Goal: Task Accomplishment & Management: Complete application form

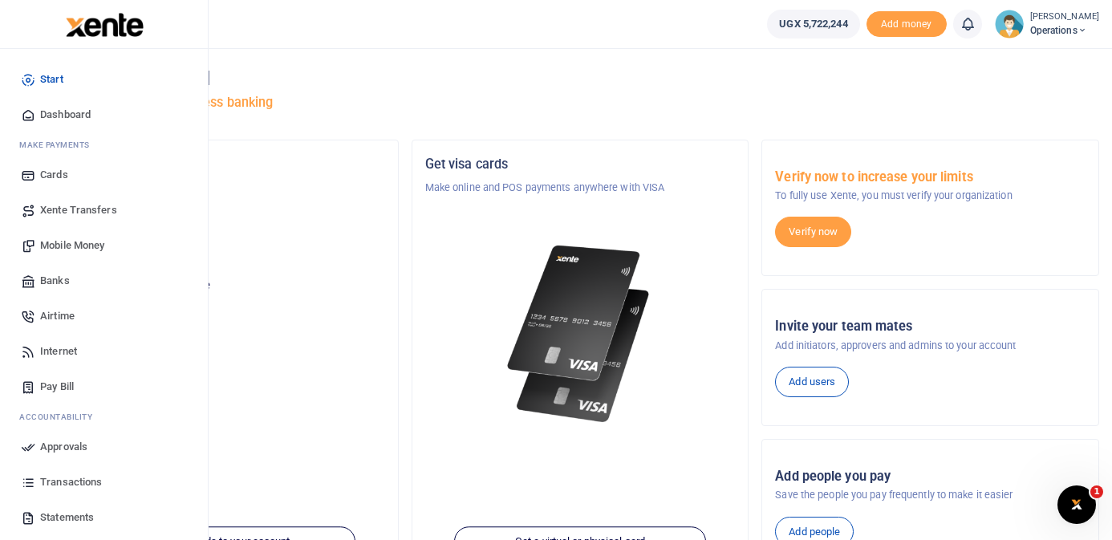
click at [83, 243] on span "Mobile Money" at bounding box center [72, 246] width 64 height 16
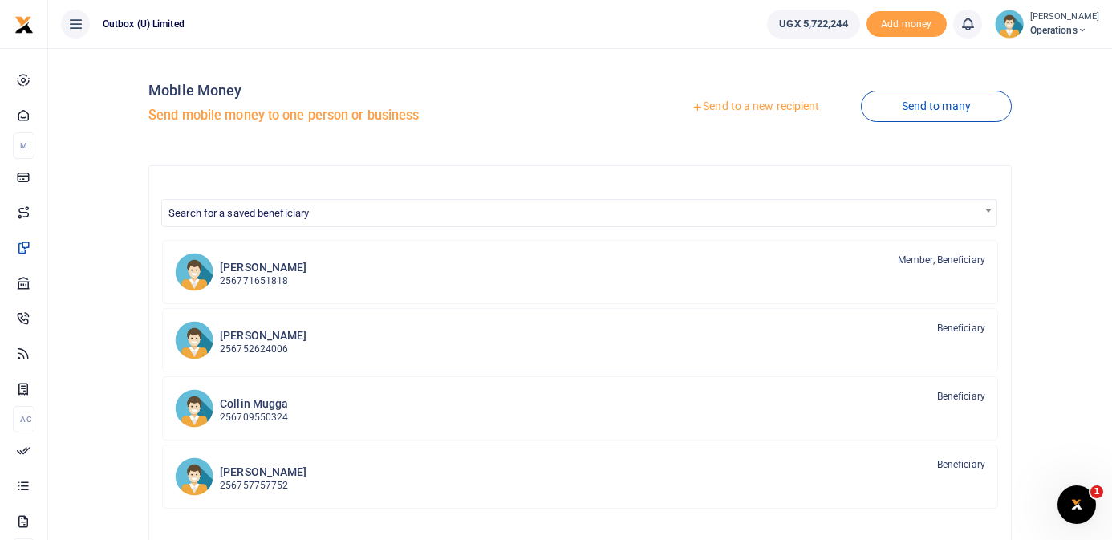
click at [767, 100] on link "Send to a new recipient" at bounding box center [755, 106] width 209 height 29
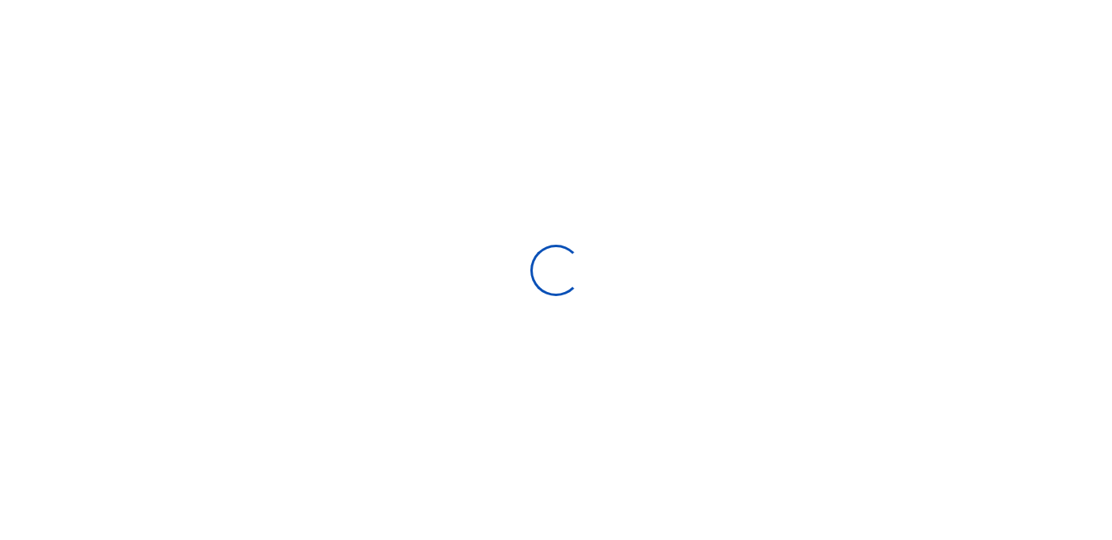
select select
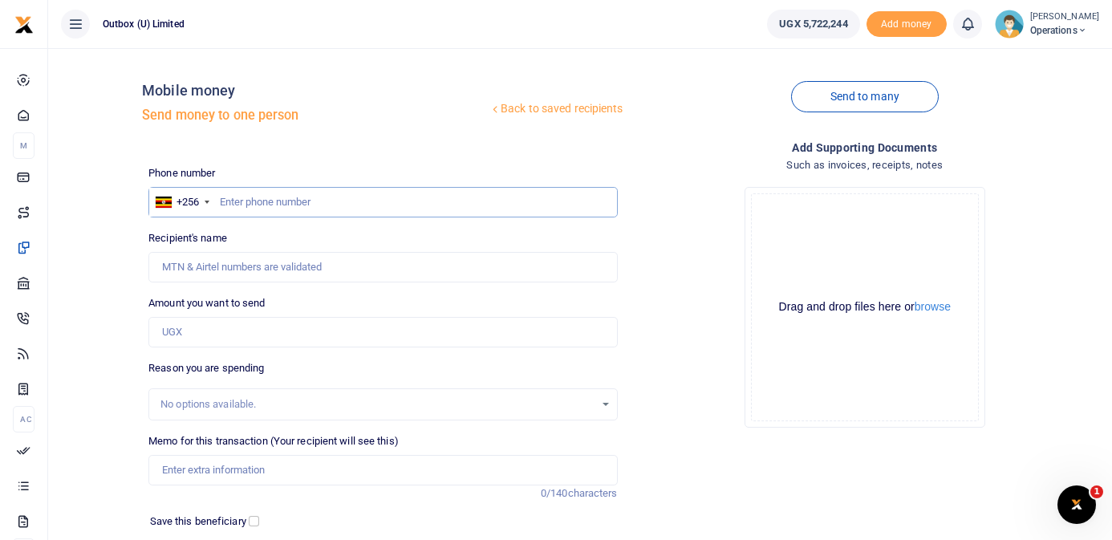
click at [433, 212] on input "text" at bounding box center [382, 202] width 469 height 30
type input "772236039"
type input "James Kiiza Okello"
type input "772236039"
click at [303, 328] on input "Amount you want to send" at bounding box center [382, 332] width 469 height 30
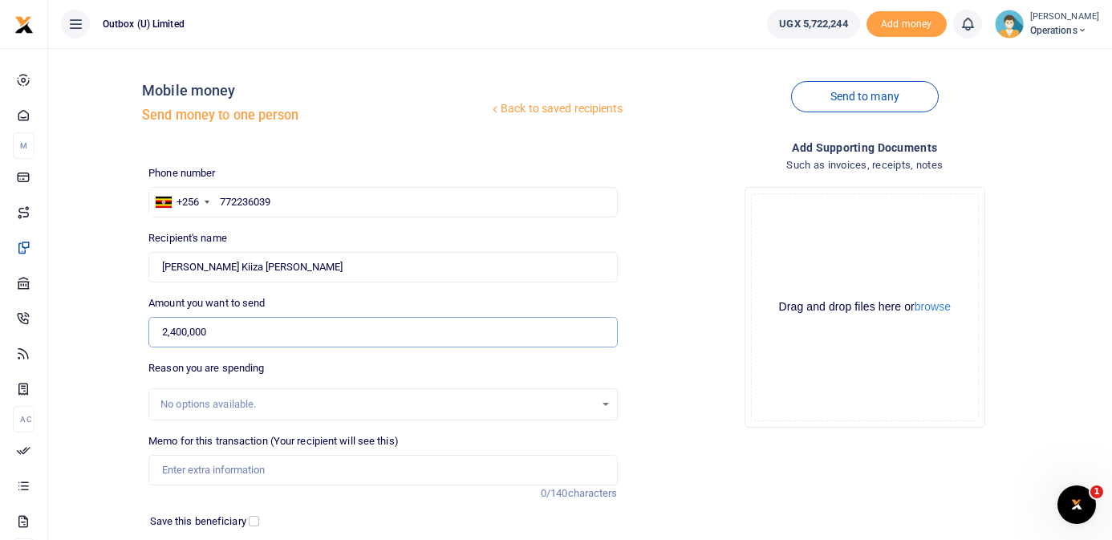
type input "2,400,000"
click at [280, 470] on input "Memo for this transaction (Your recipient will see this)" at bounding box center [382, 470] width 469 height 30
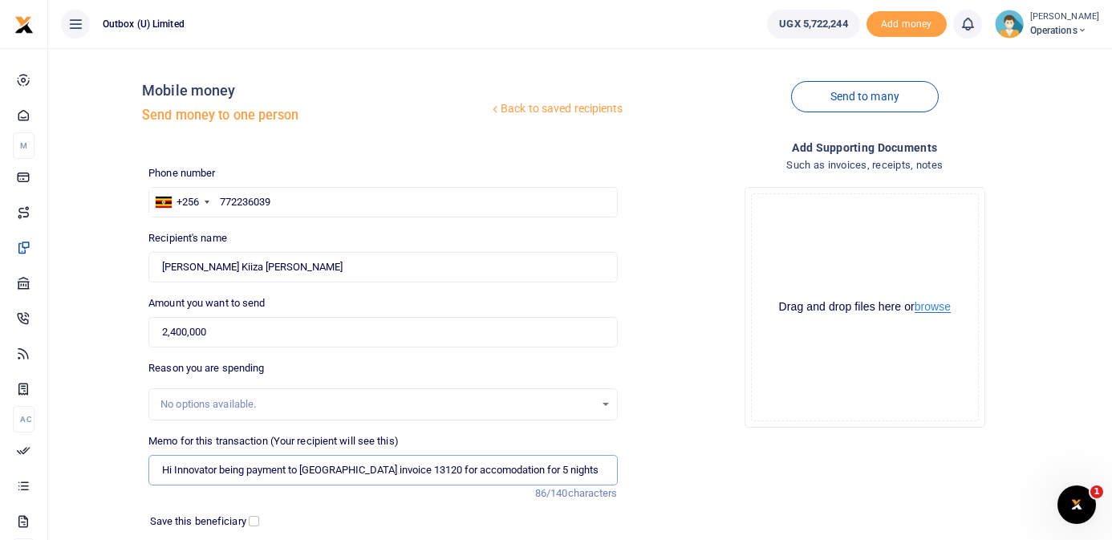
type input "Hi Innovator being payment to Oxford Hotel invoice 13120 for accomodation for 5…"
click at [934, 307] on button "browse" at bounding box center [933, 307] width 36 height 12
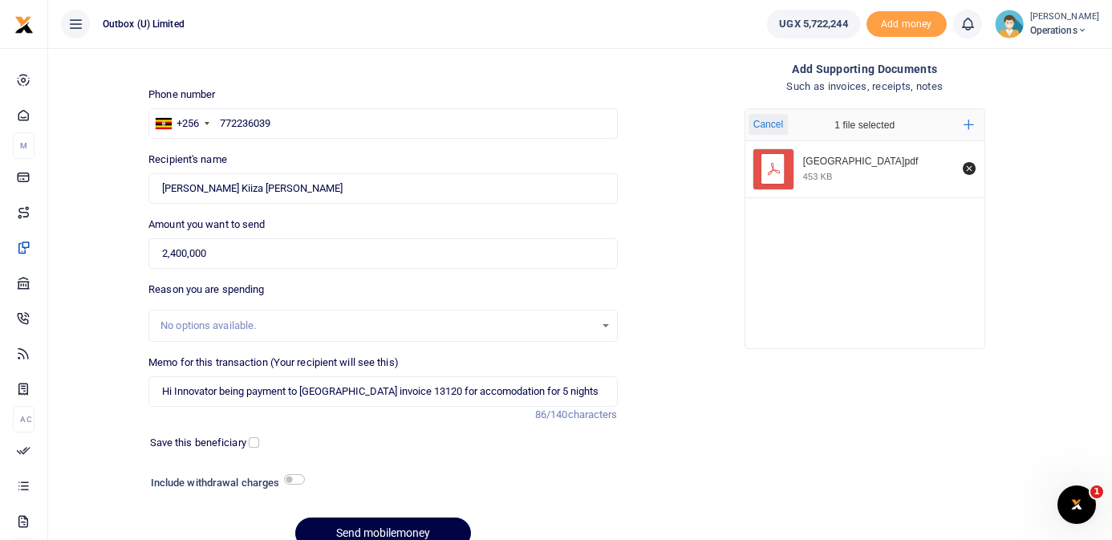
scroll to position [89, 0]
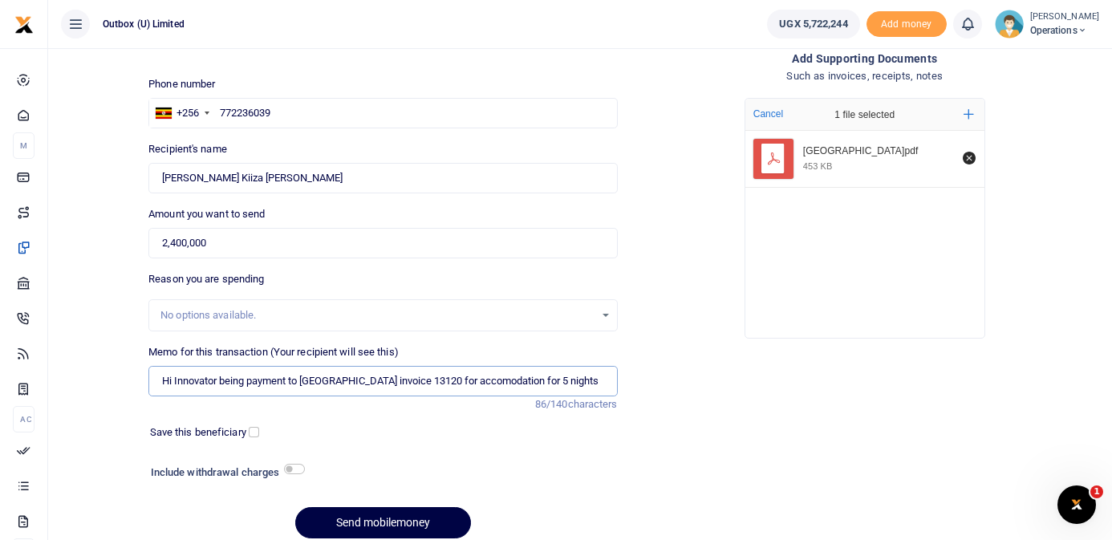
click at [587, 384] on input "Hi Innovator being payment to Oxford Hotel invoice 13120 for accomodation for 5…" at bounding box center [382, 381] width 469 height 30
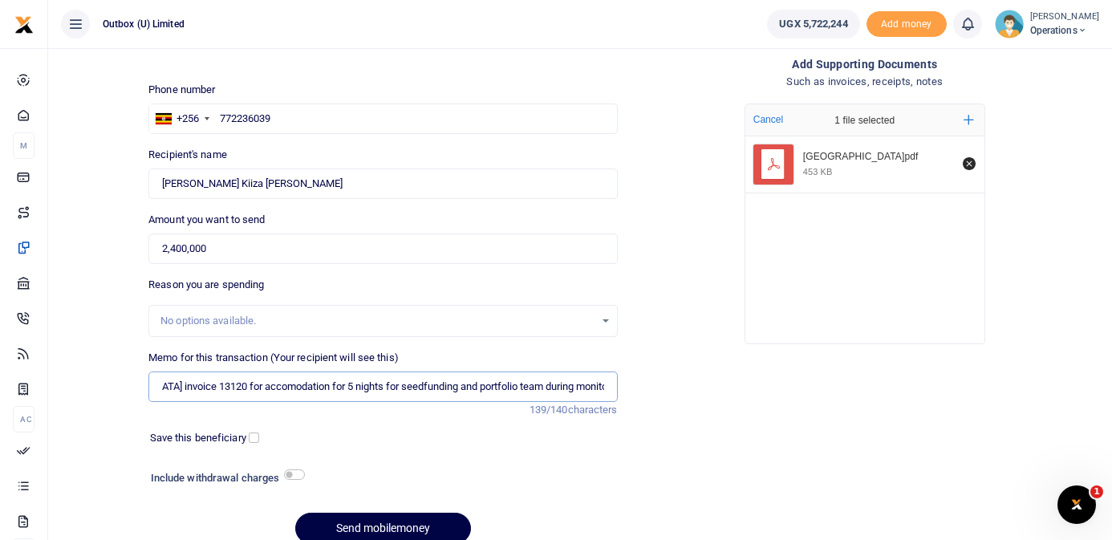
scroll to position [0, 218]
drag, startPoint x: 448, startPoint y: 390, endPoint x: 429, endPoint y: 390, distance: 18.5
click at [429, 390] on input "Hi Innovator being payment to Oxford Hotel invoice 13120 for accomodation for 5…" at bounding box center [382, 387] width 469 height 30
click at [437, 390] on input "Hi Innovator being payment to Oxford Hotel invoice 13120 for accomodation for 5…" at bounding box center [382, 387] width 469 height 30
drag, startPoint x: 432, startPoint y: 387, endPoint x: 494, endPoint y: 391, distance: 61.9
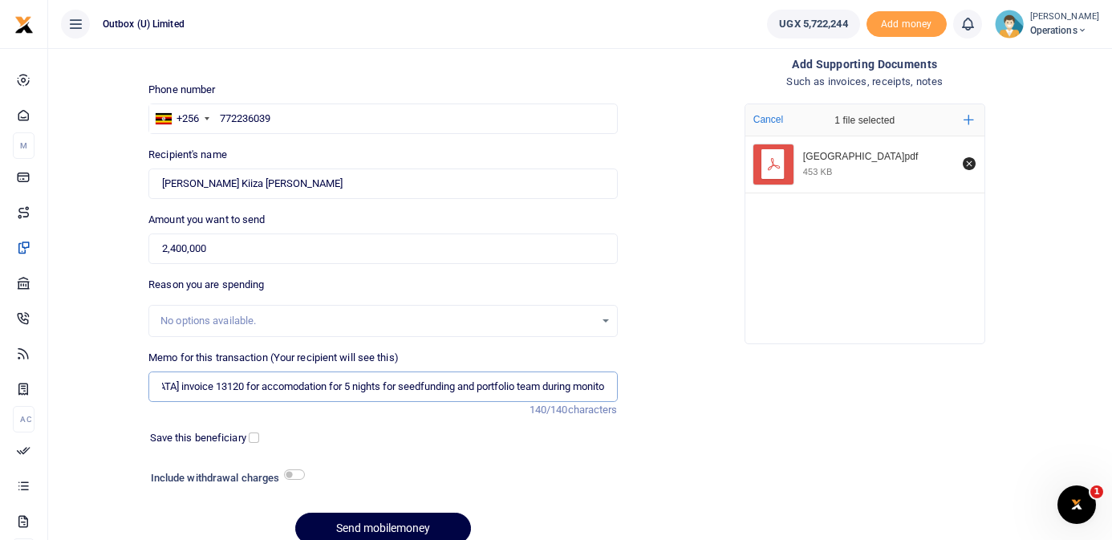
click at [494, 391] on input "Hi Innovator being payment to Oxford Hotel invoice 13120 for accomodation for 5…" at bounding box center [382, 387] width 469 height 30
click at [599, 388] on input "Hi Innovator being payment to Oxford Hotel invoice 13120 for accomodation for 5…" at bounding box center [382, 387] width 469 height 30
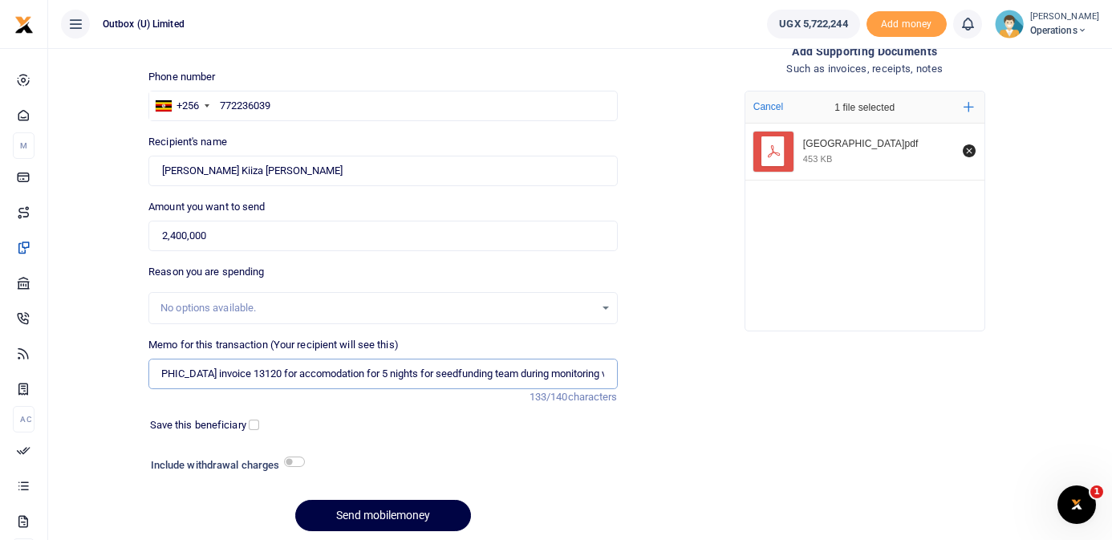
scroll to position [155, 0]
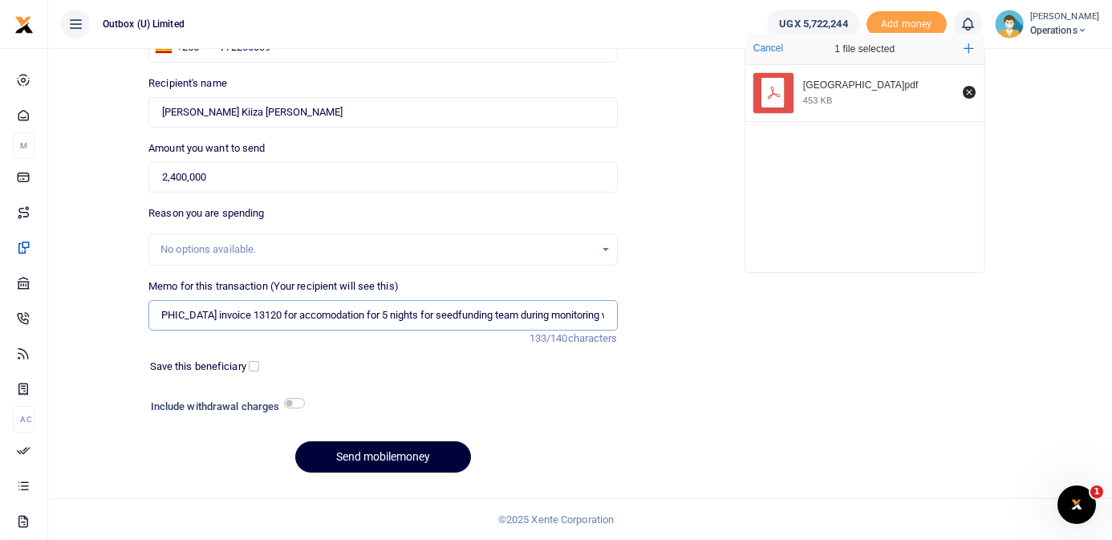
type input "Hi Innovator being payment to Oxford Hotel invoice 13120 for accomodation for 5…"
click at [392, 455] on button "Send mobilemoney" at bounding box center [383, 456] width 176 height 31
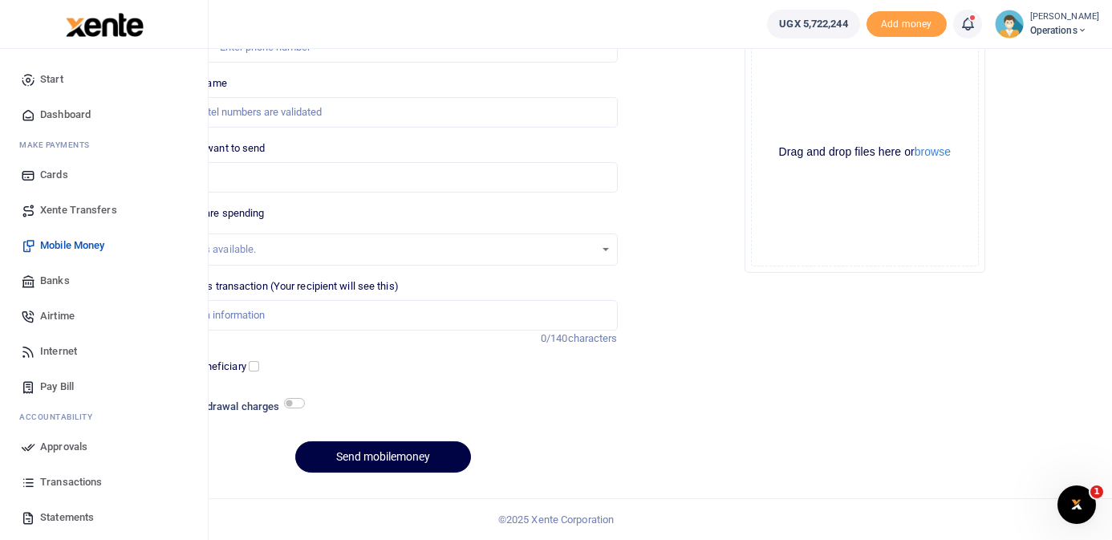
click at [72, 119] on span "Dashboard" at bounding box center [65, 115] width 51 height 16
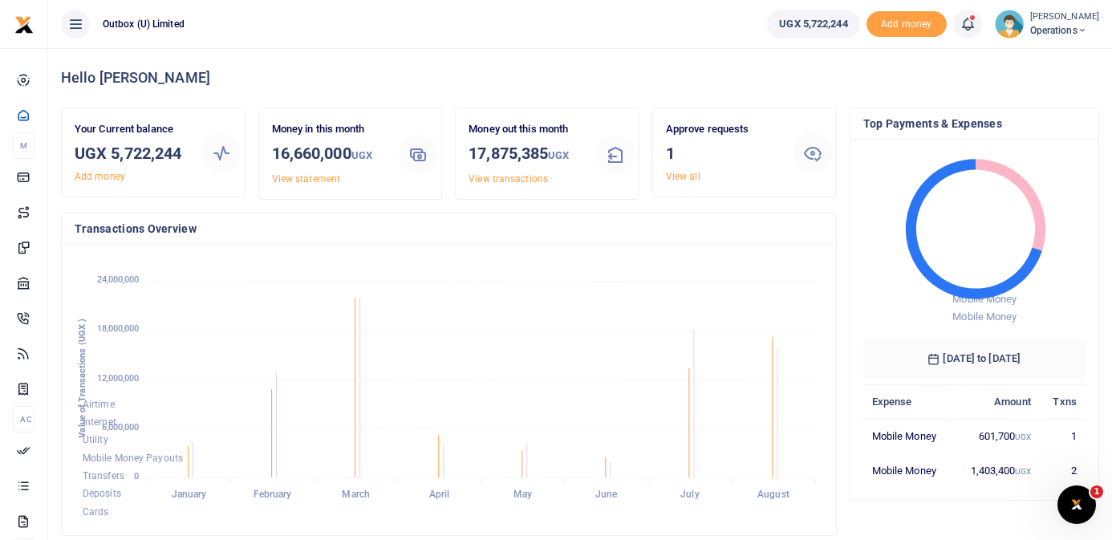
click at [679, 173] on link "View all" at bounding box center [683, 176] width 35 height 11
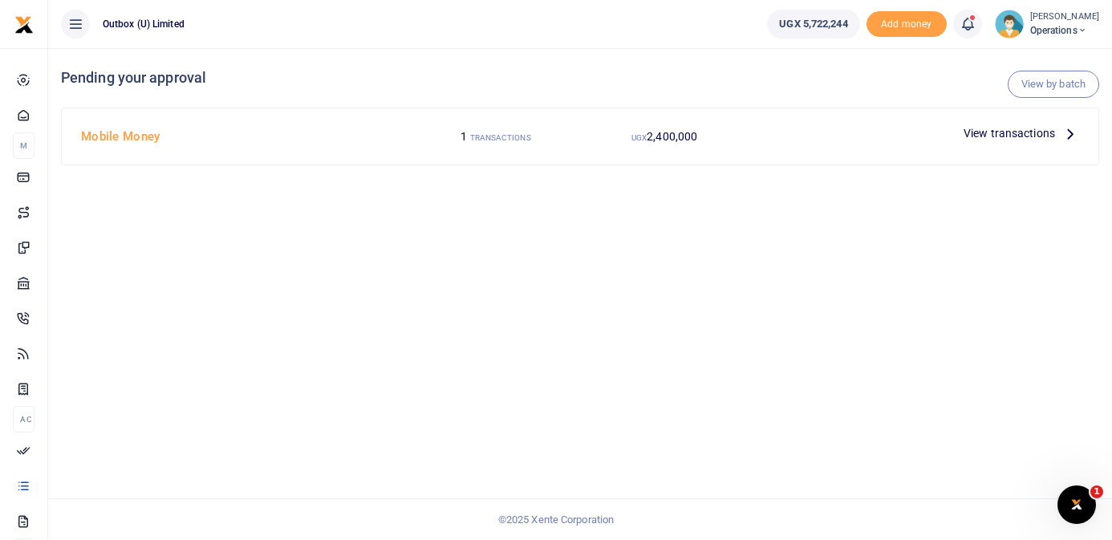
click at [1071, 138] on icon at bounding box center [1071, 133] width 18 height 18
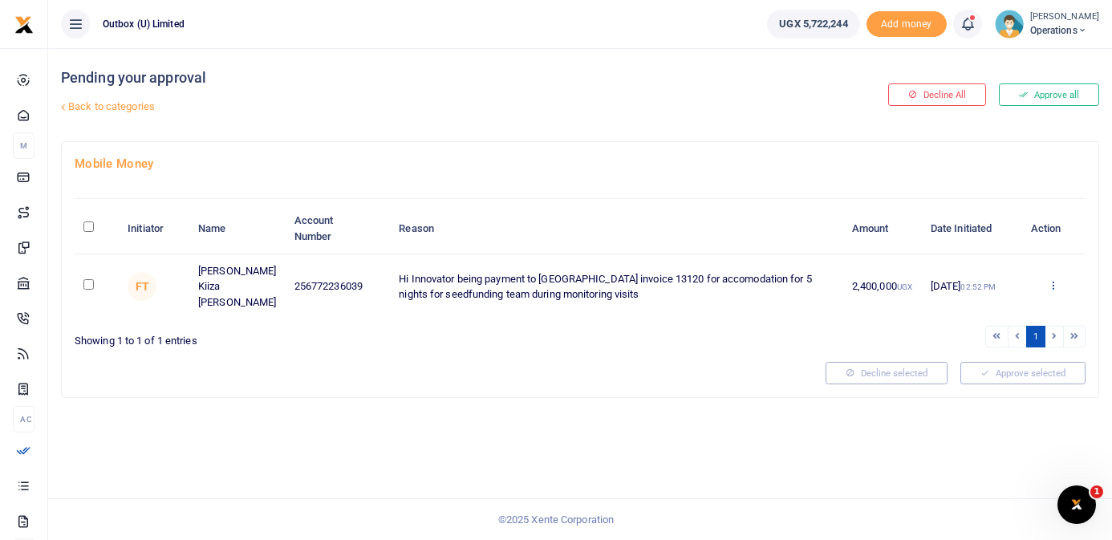
click at [1054, 279] on icon at bounding box center [1053, 284] width 10 height 11
click at [1005, 305] on link "Approve" at bounding box center [995, 305] width 127 height 22
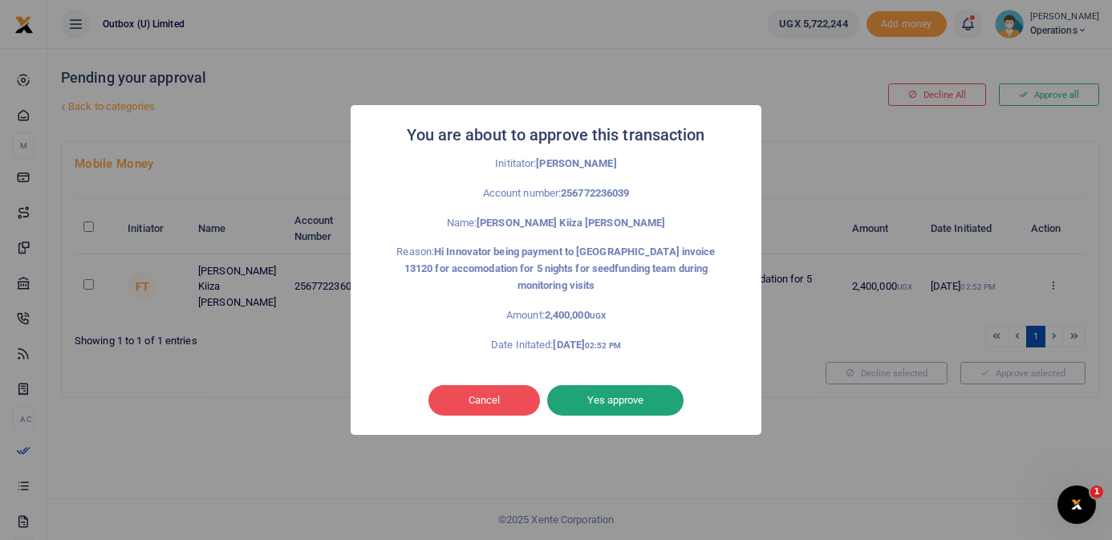
click at [655, 405] on button "Yes approve" at bounding box center [615, 400] width 136 height 30
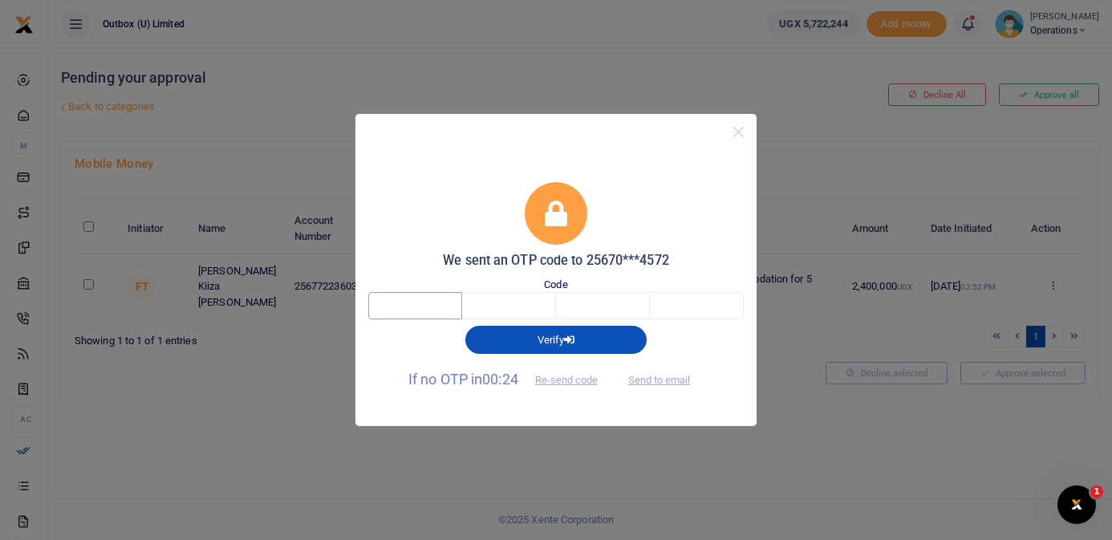
click at [430, 310] on input "text" at bounding box center [415, 305] width 94 height 27
type input "3"
type input "5"
type input "2"
type input "5"
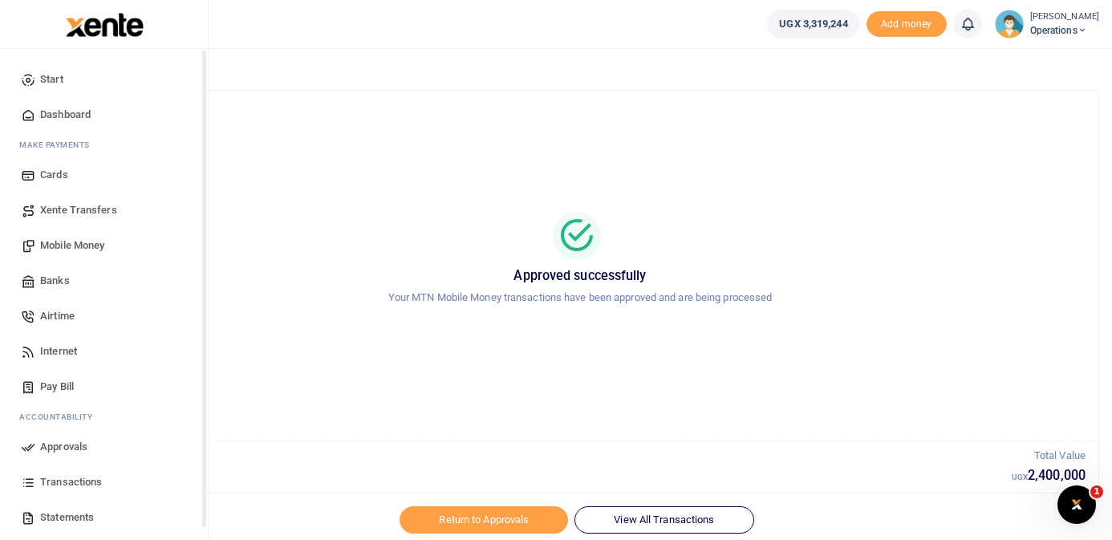
click at [31, 108] on icon at bounding box center [28, 115] width 14 height 14
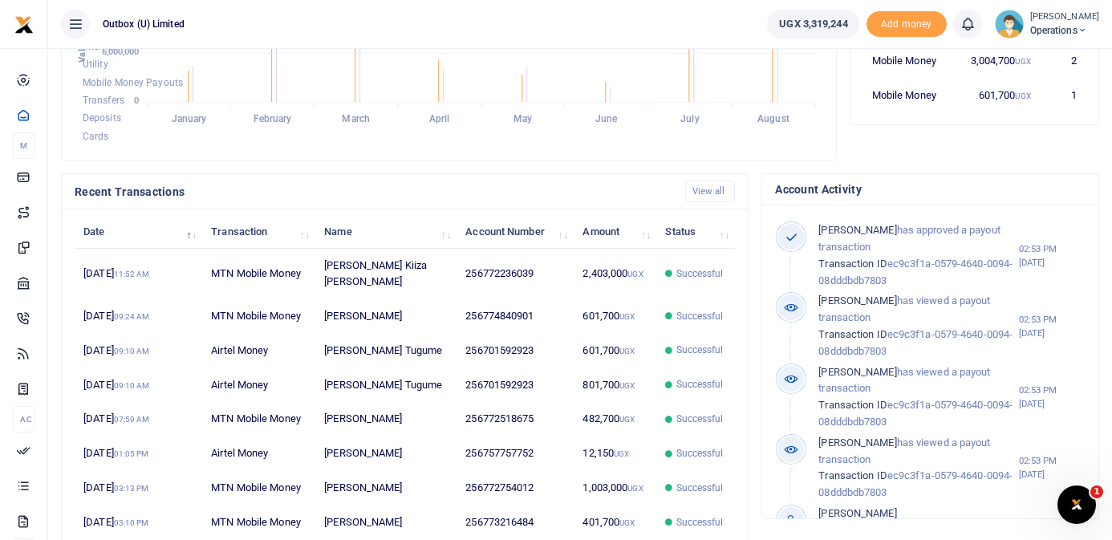
scroll to position [386, 0]
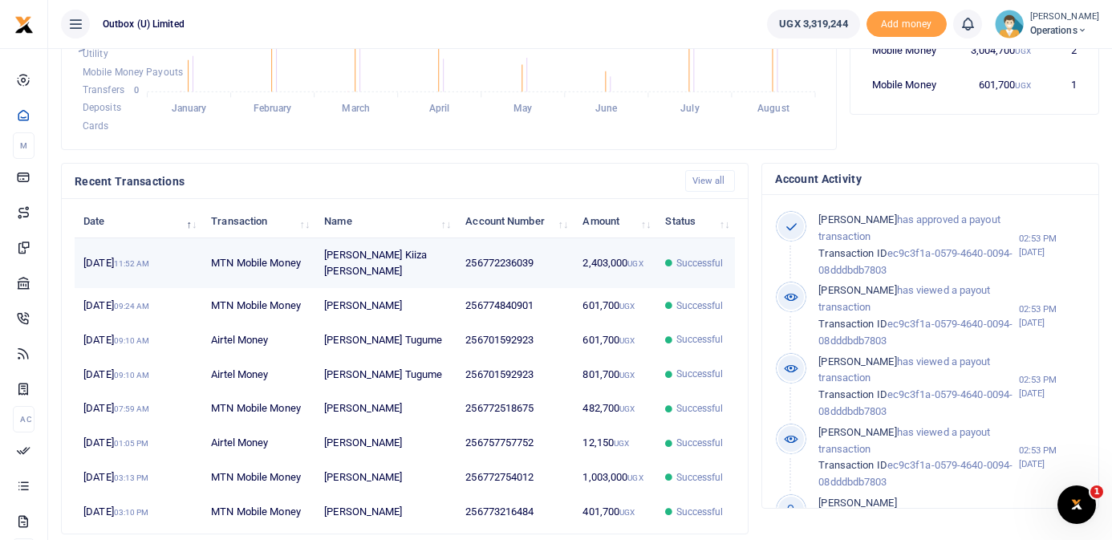
click at [579, 261] on td "2,403,000 UGX" at bounding box center [615, 263] width 83 height 50
